Goal: Information Seeking & Learning: Learn about a topic

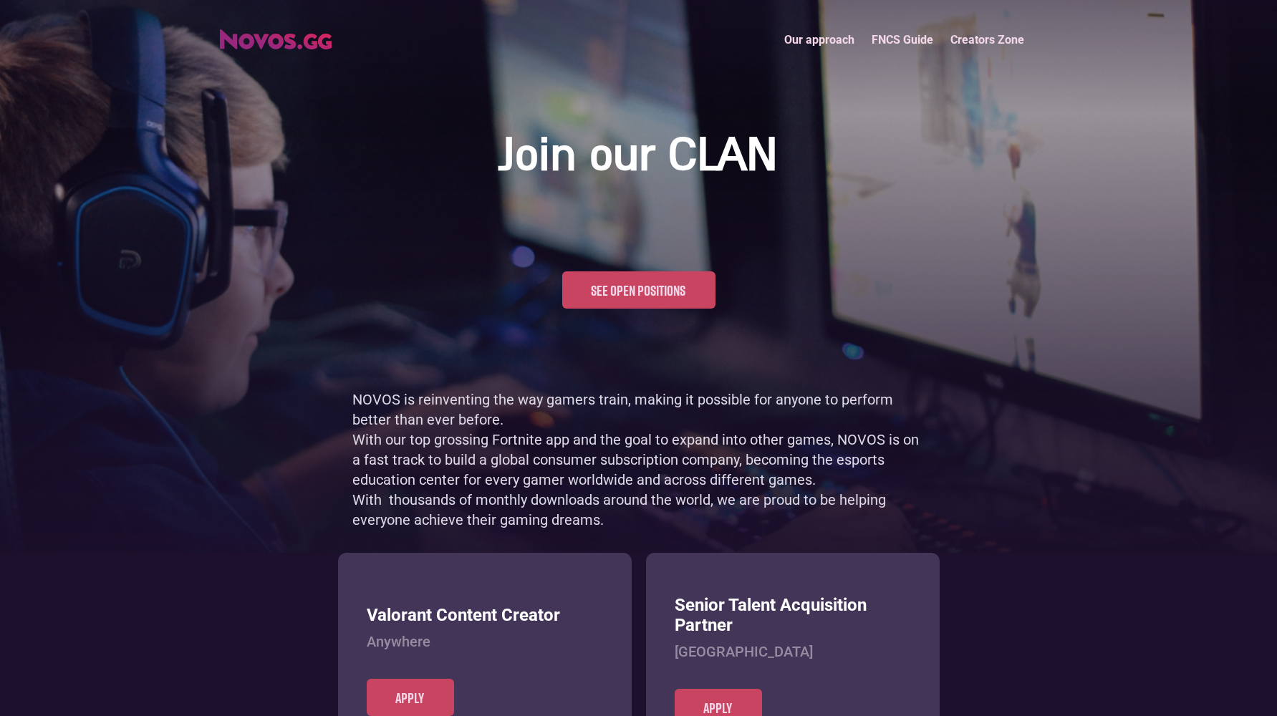
scroll to position [697, 0]
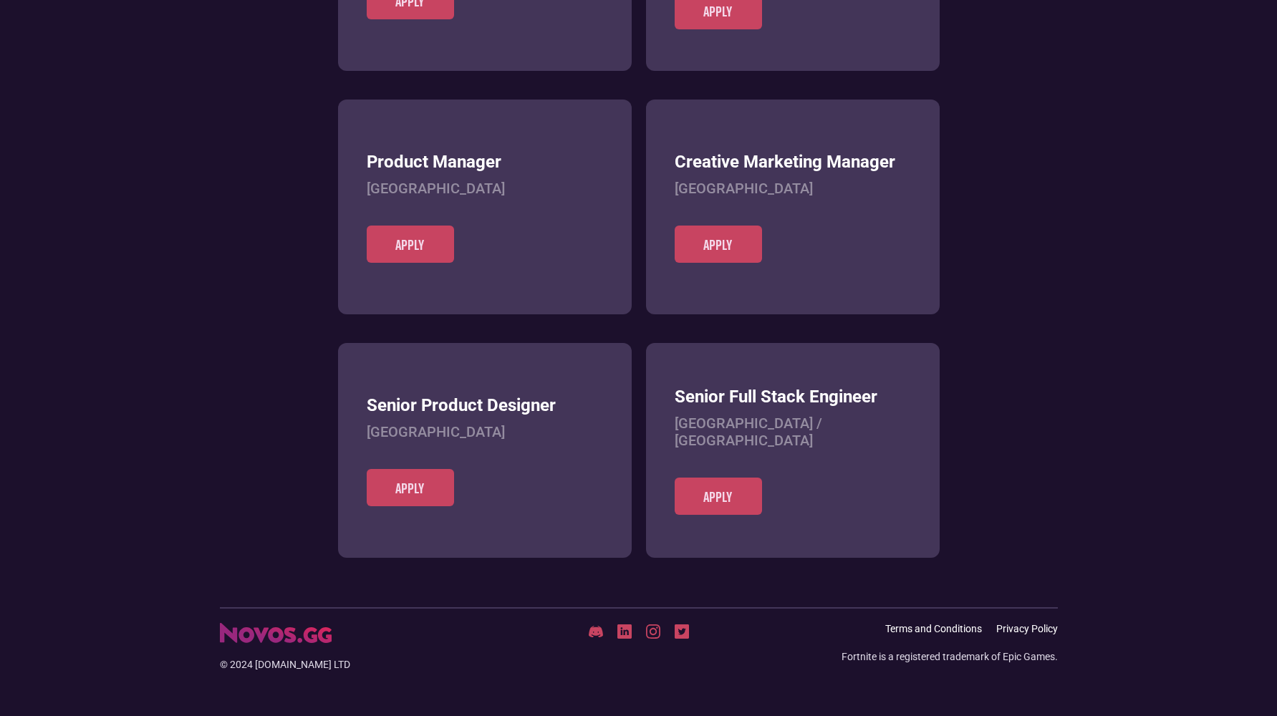
scroll to position [553, 0]
